Goal: Information Seeking & Learning: Check status

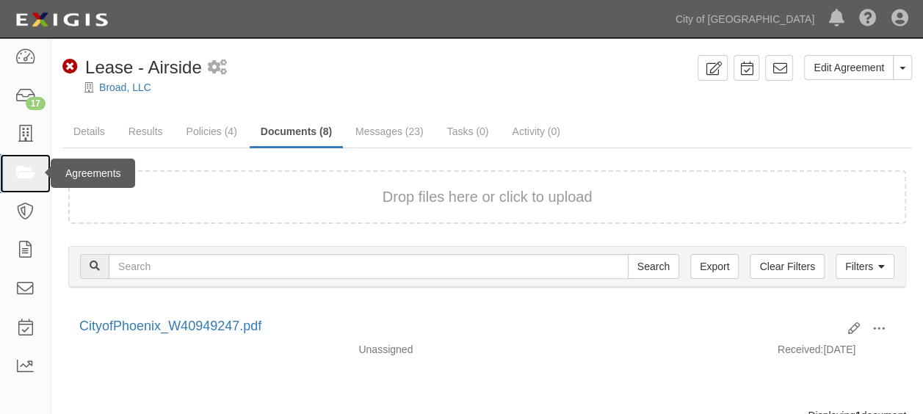
click at [23, 162] on link at bounding box center [25, 173] width 51 height 39
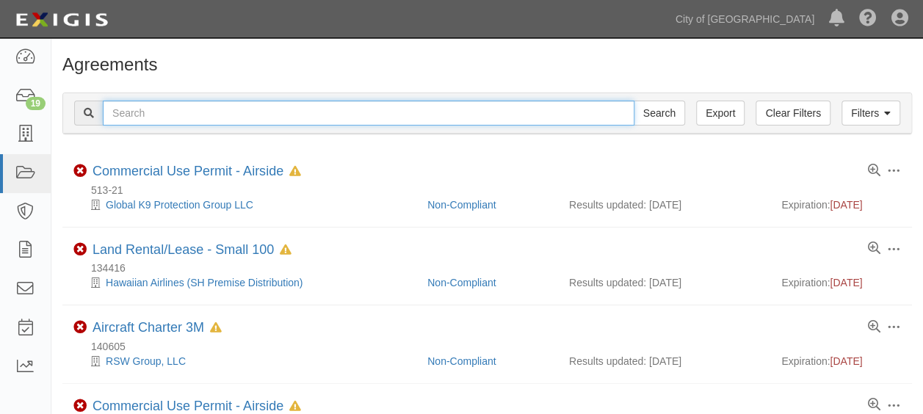
click at [153, 109] on input "text" at bounding box center [369, 113] width 532 height 25
paste input "48819"
type input "48819"
click at [634, 101] on input "Search" at bounding box center [659, 113] width 51 height 25
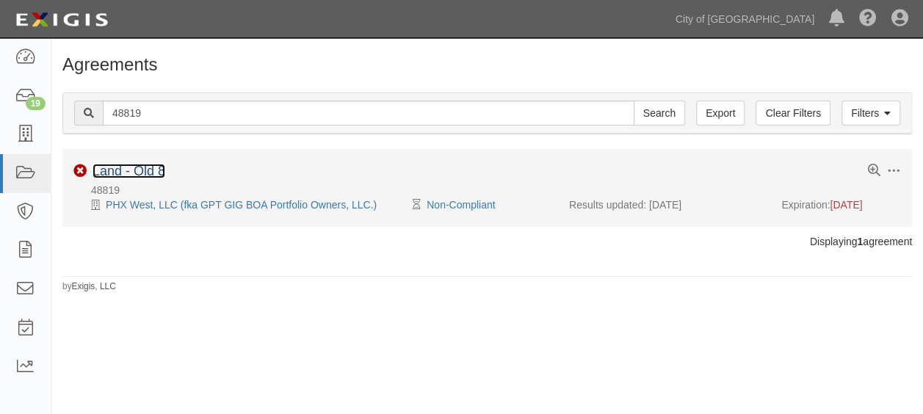
click at [129, 169] on link "Land - Old 8" at bounding box center [129, 171] width 73 height 15
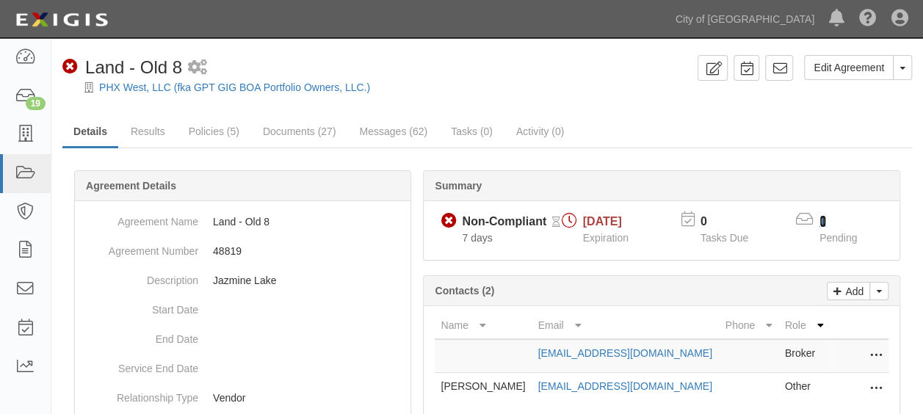
click at [823, 217] on link "1" at bounding box center [823, 221] width 7 height 12
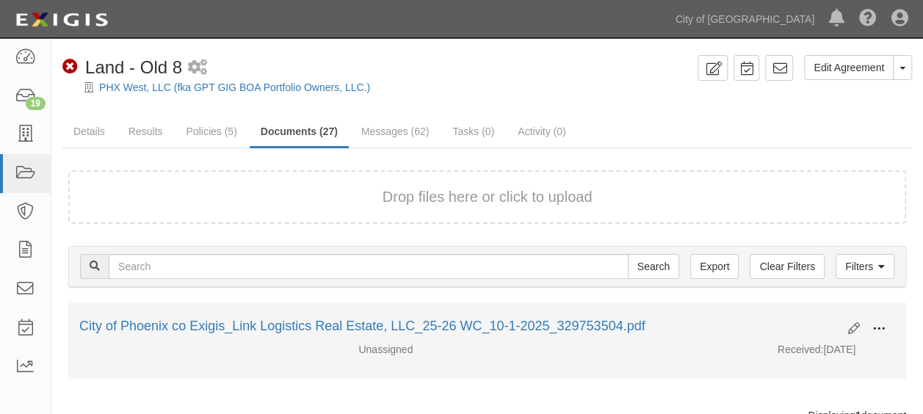
click at [878, 319] on button at bounding box center [879, 329] width 32 height 25
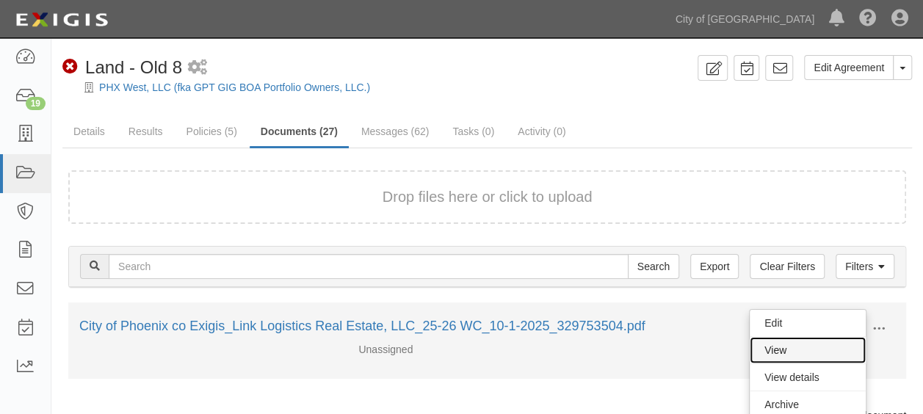
click at [769, 342] on link "View" at bounding box center [808, 350] width 116 height 26
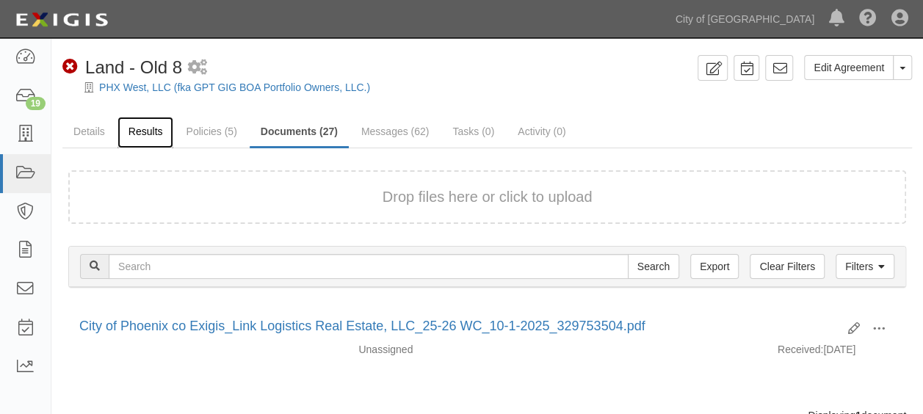
click at [159, 134] on link "Results" at bounding box center [146, 133] width 57 height 32
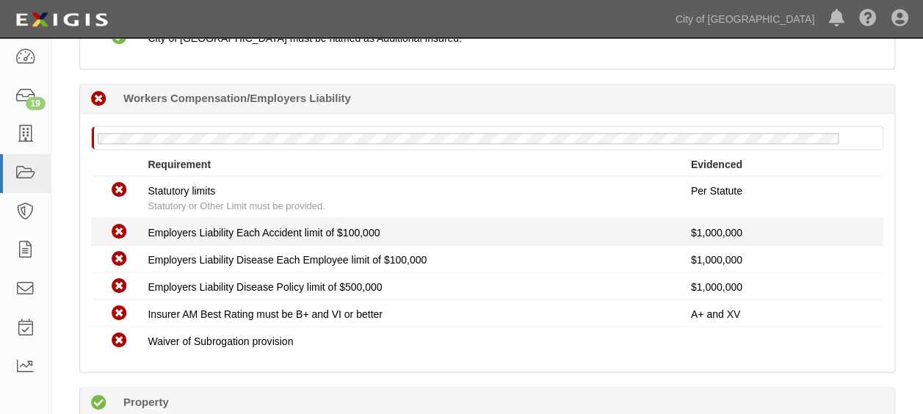
scroll to position [993, 0]
